Goal: Information Seeking & Learning: Learn about a topic

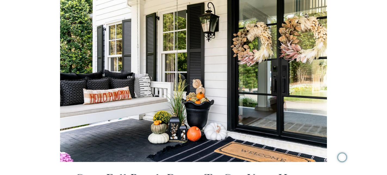
scroll to position [135, 0]
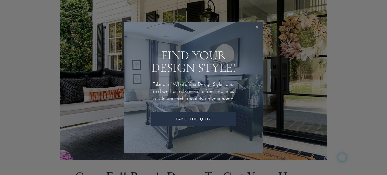
click at [256, 23] on link "Close" at bounding box center [257, 28] width 10 height 10
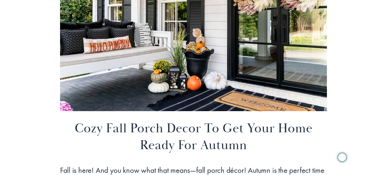
scroll to position [186, 0]
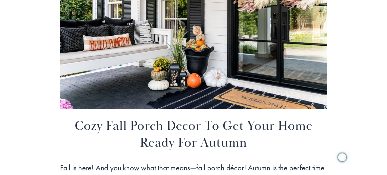
click at [199, 50] on div at bounding box center [193, 20] width 267 height 178
click at [201, 57] on div at bounding box center [193, 20] width 267 height 178
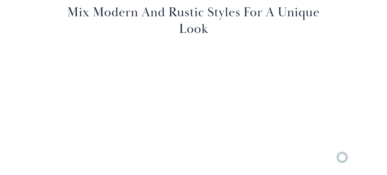
scroll to position [1999, 0]
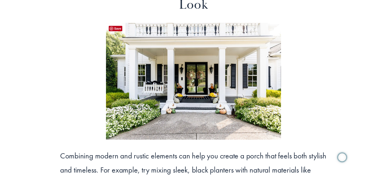
click at [194, 103] on div at bounding box center [193, 81] width 175 height 117
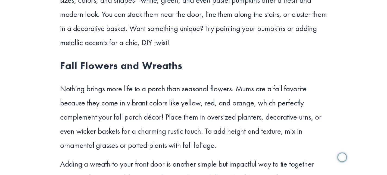
scroll to position [1210, 0]
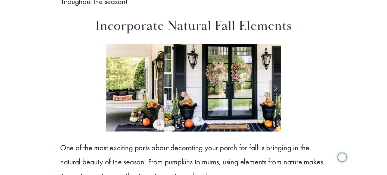
scroll to position [1092, 0]
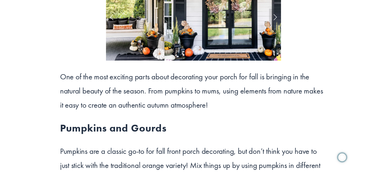
click at [175, 45] on img at bounding box center [229, 17] width 131 height 88
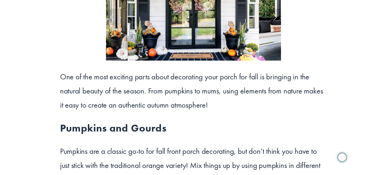
click at [239, 36] on img at bounding box center [193, 17] width 131 height 88
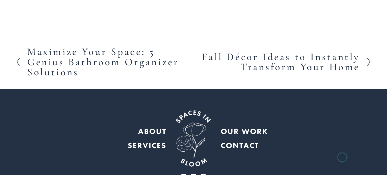
scroll to position [3164, 0]
